Goal: Obtain resource: Obtain resource

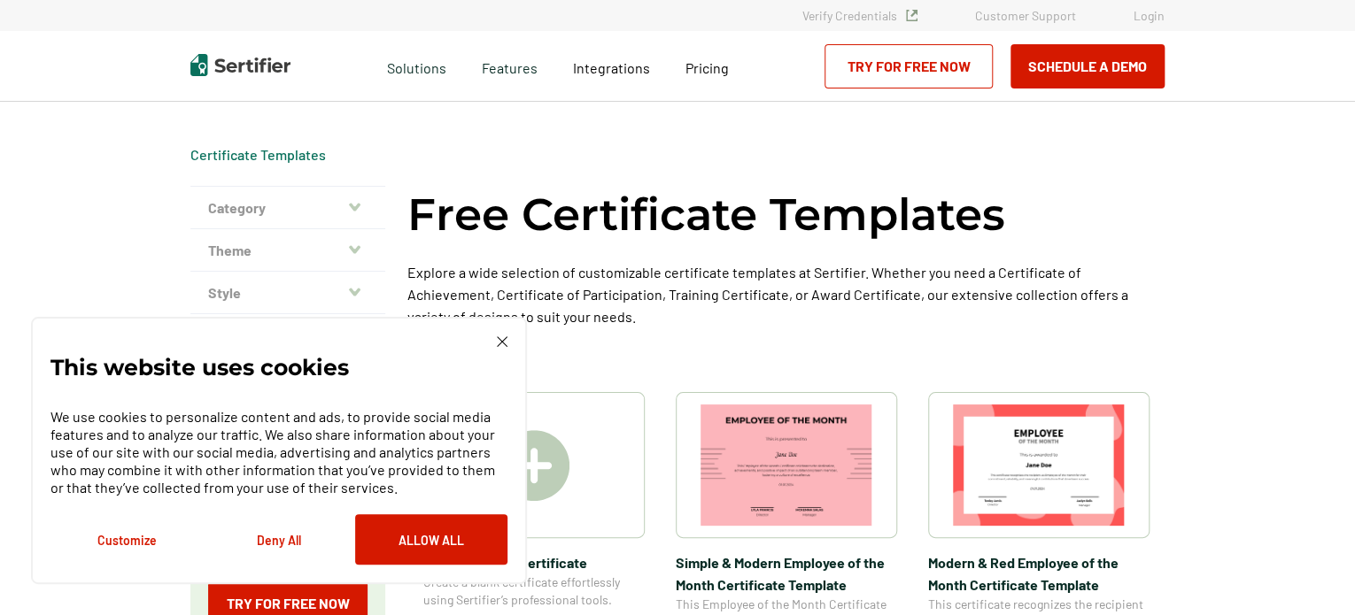
click at [923, 344] on div "Free Certificate Templates Explore a wide selection of customizable certificate…" at bounding box center [785, 278] width 757 height 184
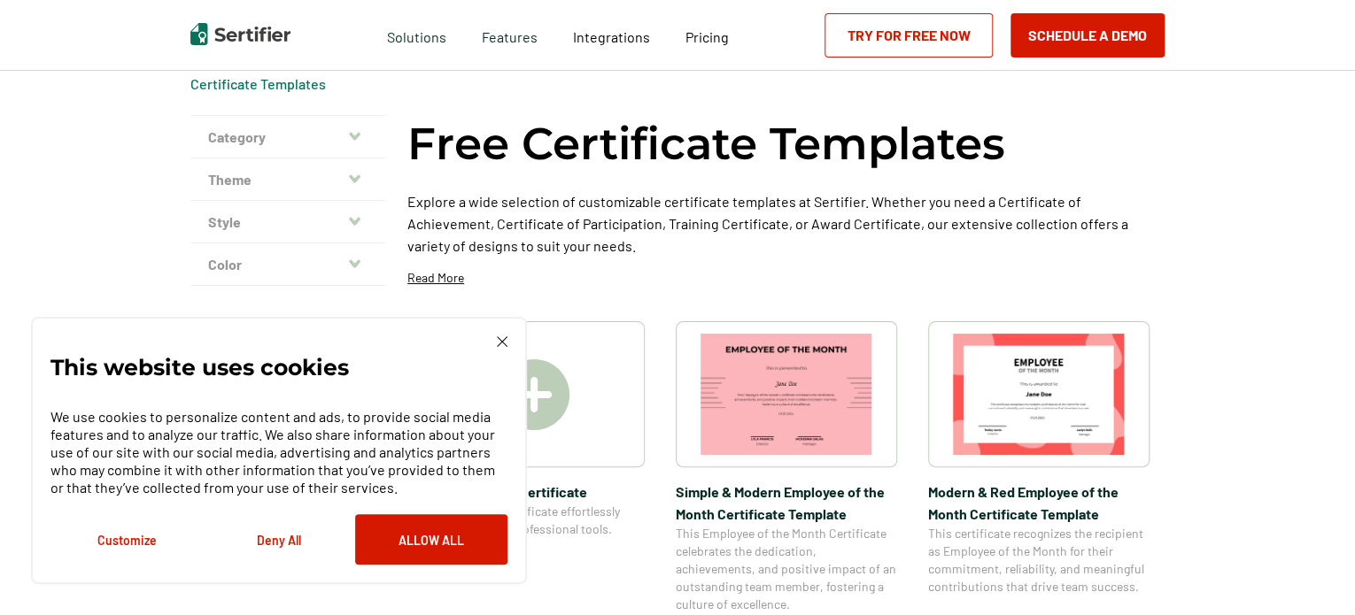
scroll to position [106, 0]
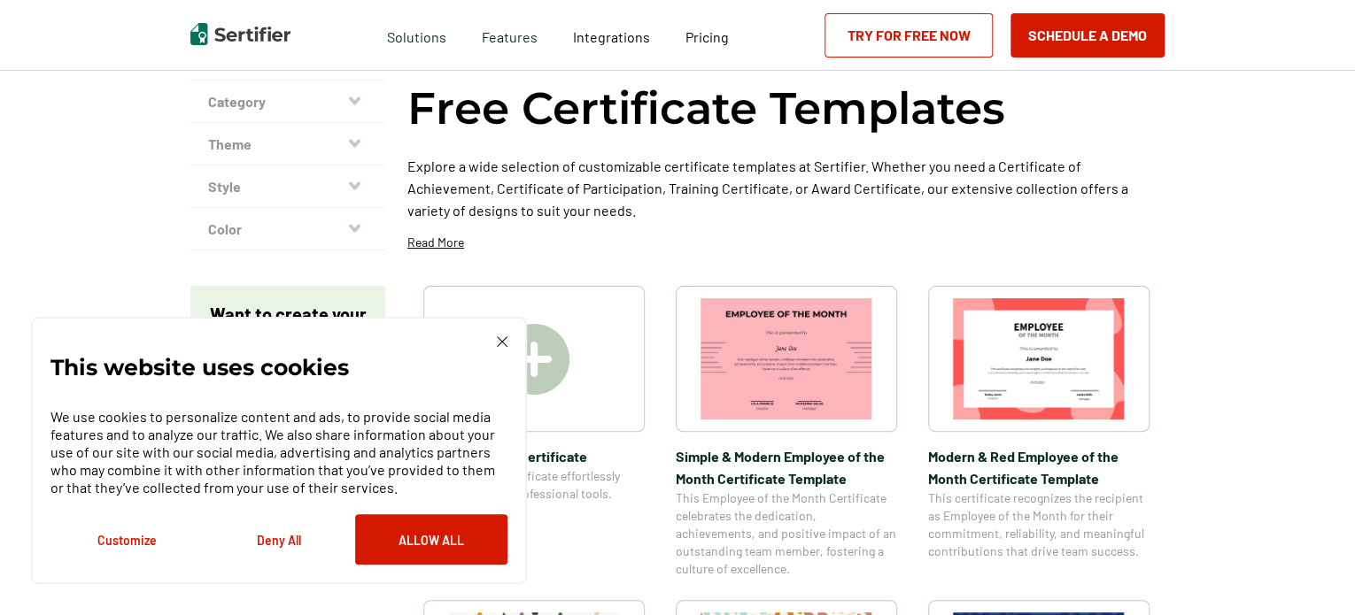
click at [497, 344] on img at bounding box center [502, 341] width 11 height 11
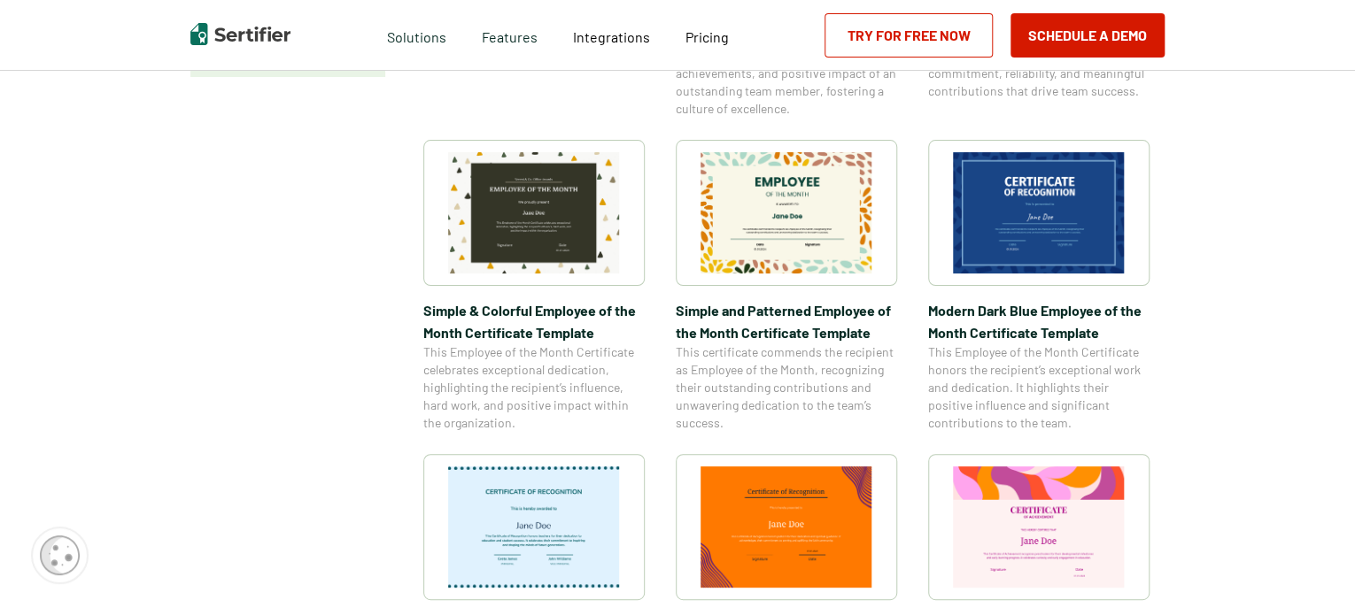
scroll to position [602, 0]
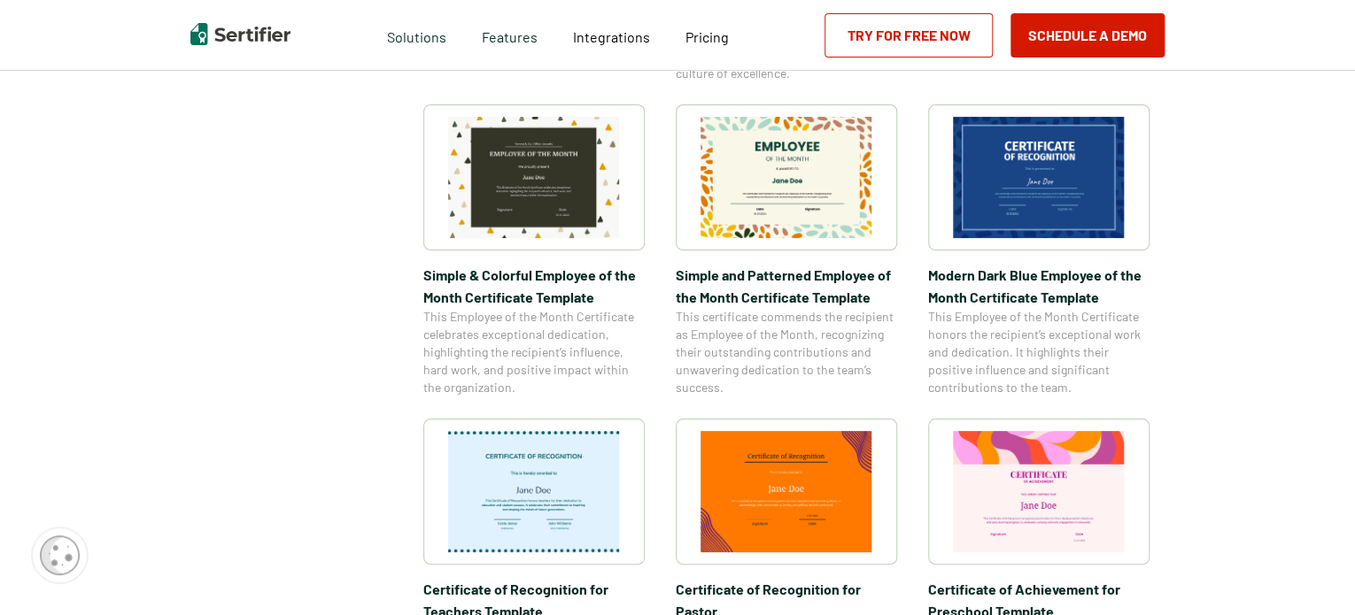
click at [793, 180] on img at bounding box center [786, 177] width 172 height 121
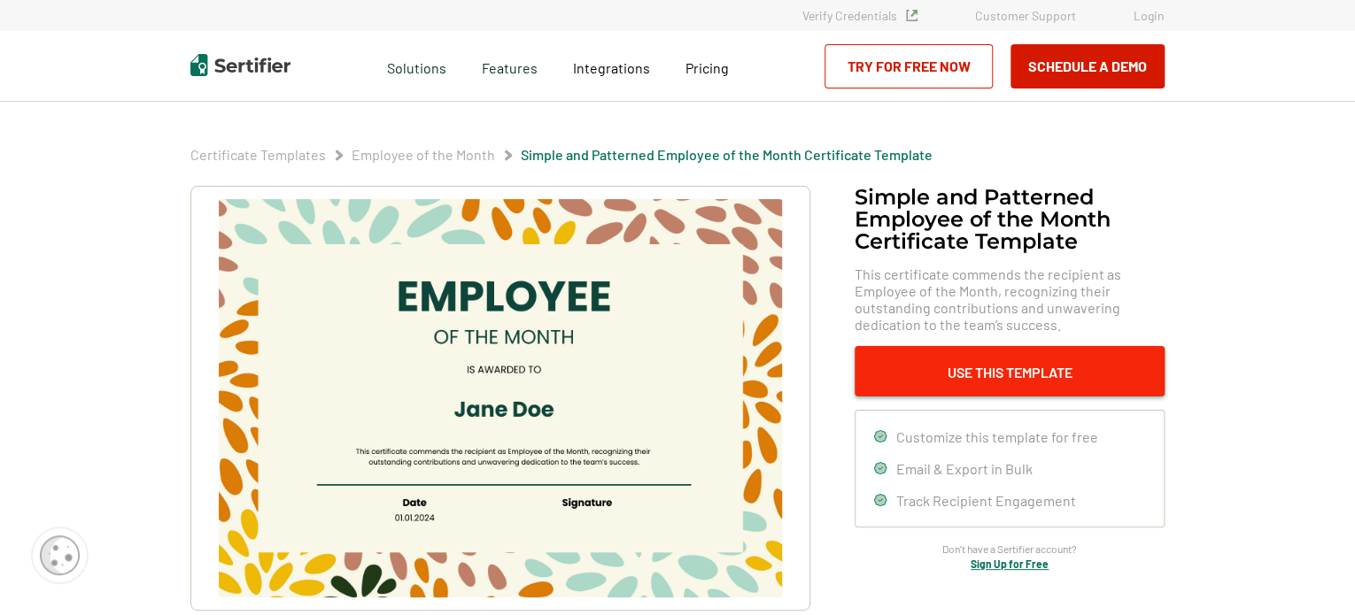
click at [1084, 366] on button "Use This Template" at bounding box center [1010, 371] width 310 height 50
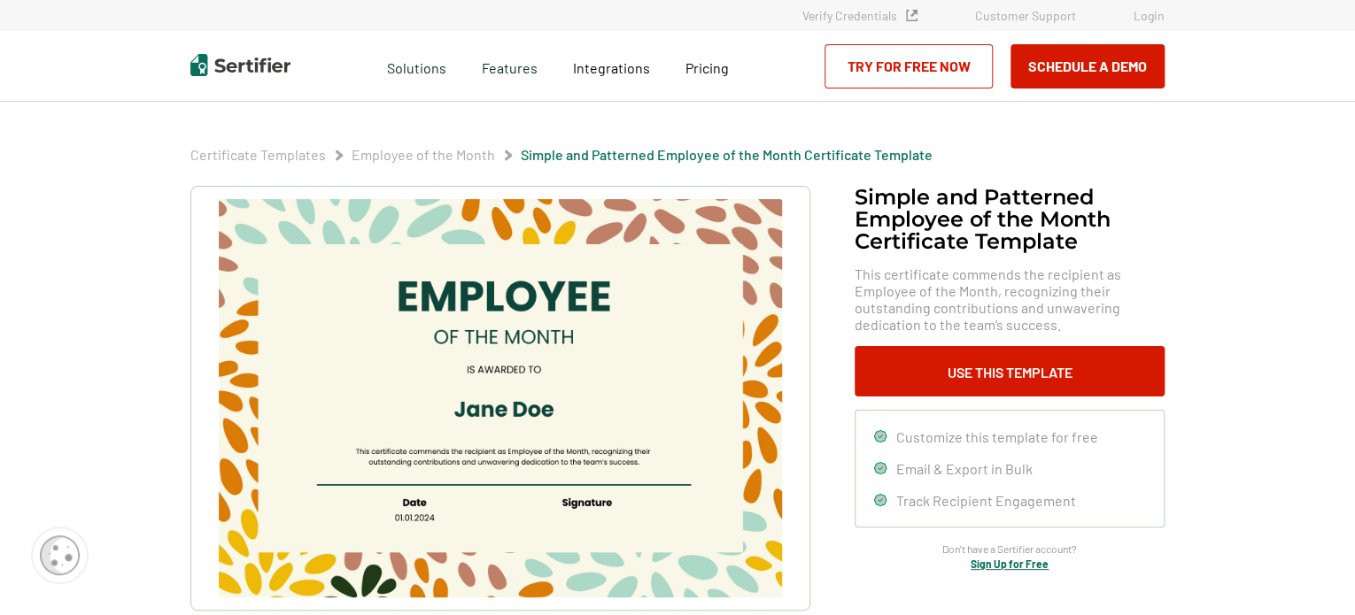
click at [441, 522] on img at bounding box center [500, 398] width 563 height 398
